Goal: Find specific page/section

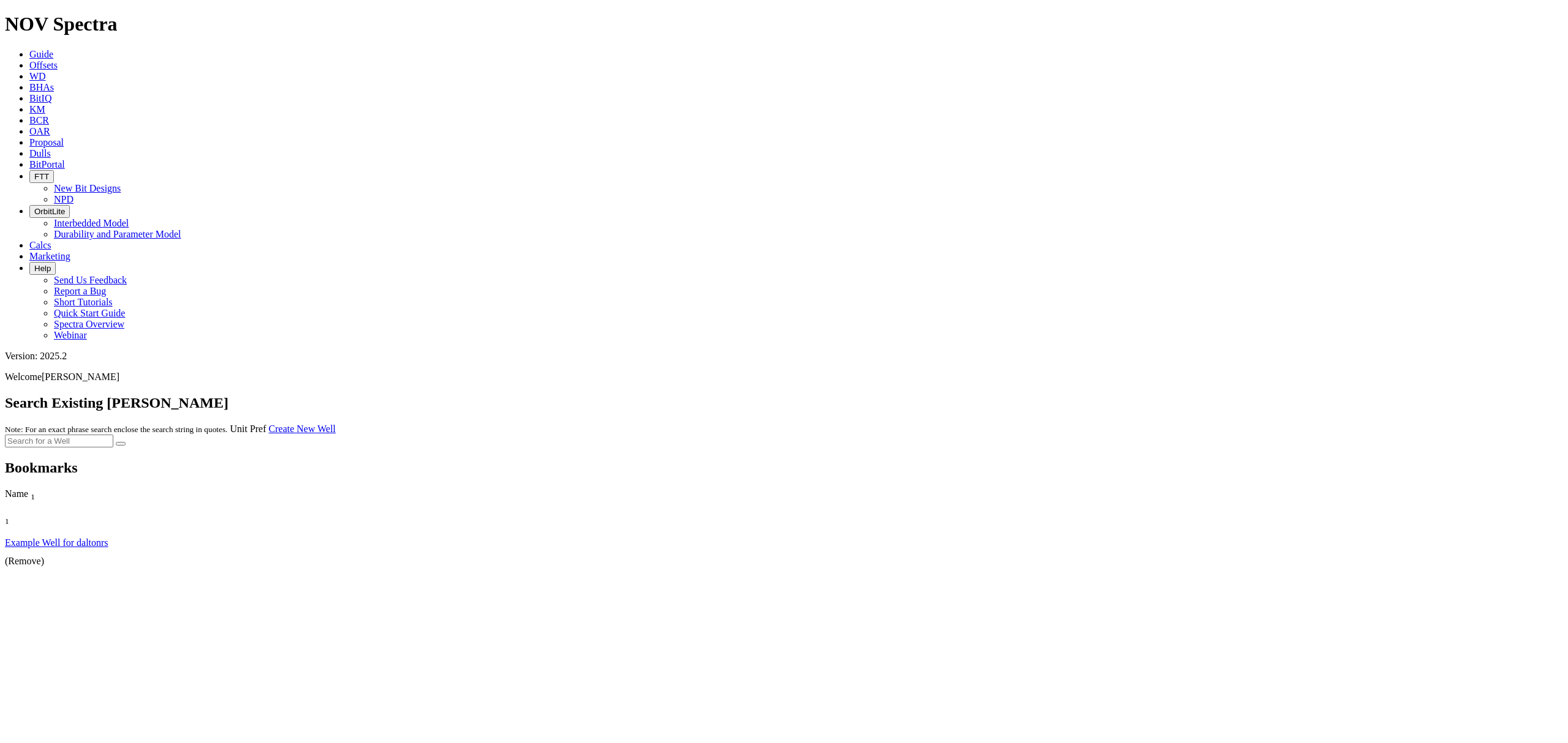
click at [30, 148] on icon at bounding box center [30, 154] width 0 height 11
click at [1314, 461] on div at bounding box center [783, 461] width 1558 height 0
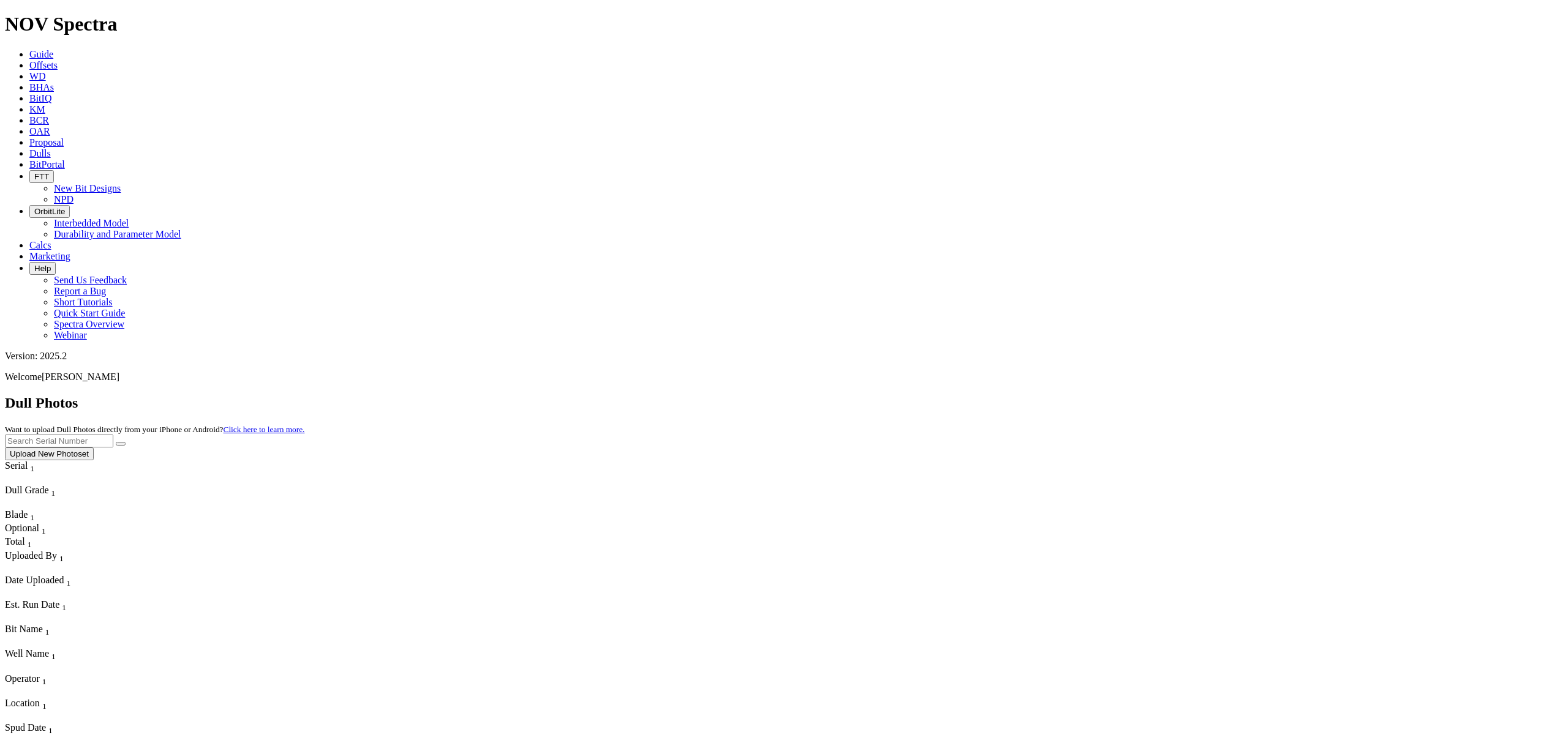
click at [113, 435] on input "text" at bounding box center [58, 441] width 108 height 13
type input "A321365"
click at [116, 442] on button "submit" at bounding box center [120, 444] width 10 height 4
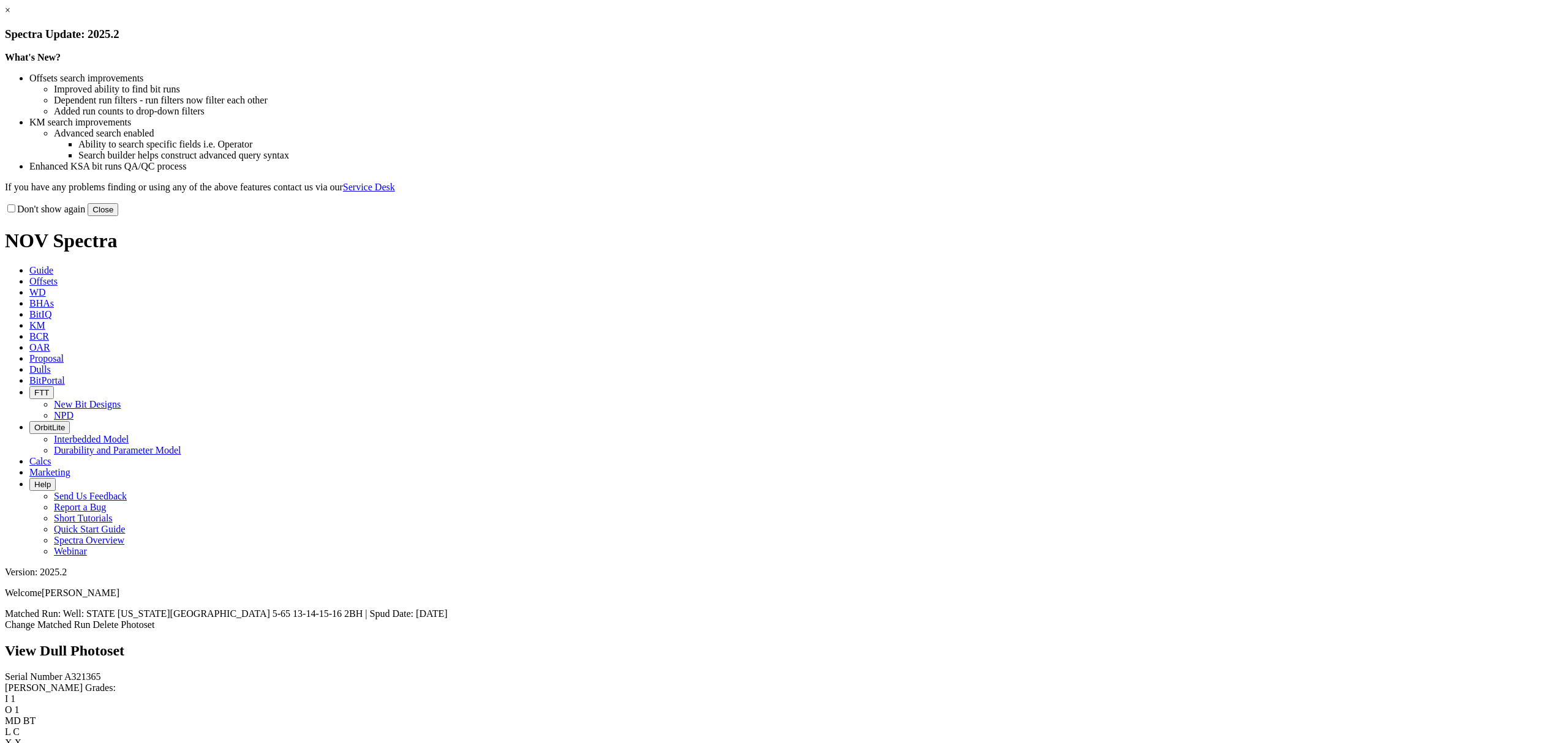
click at [118, 216] on button "Close" at bounding box center [103, 210] width 31 height 13
